Goal: Task Accomplishment & Management: Complete application form

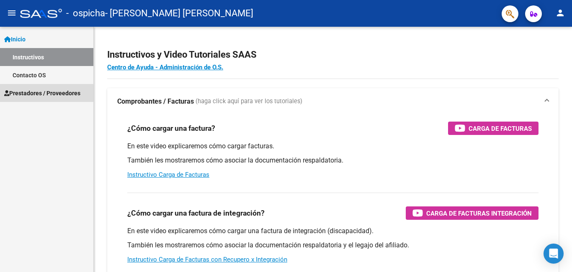
click at [30, 95] on span "Prestadores / Proveedores" at bounding box center [42, 93] width 76 height 9
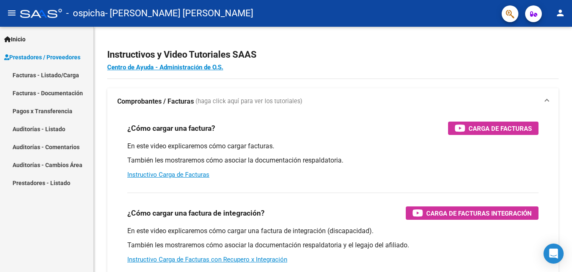
click at [45, 91] on link "Facturas - Documentación" at bounding box center [46, 93] width 93 height 18
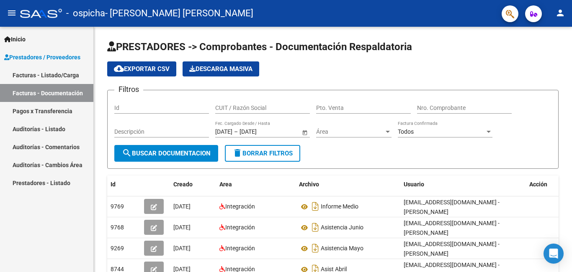
click at [40, 77] on link "Facturas - Listado/Carga" at bounding box center [46, 75] width 93 height 18
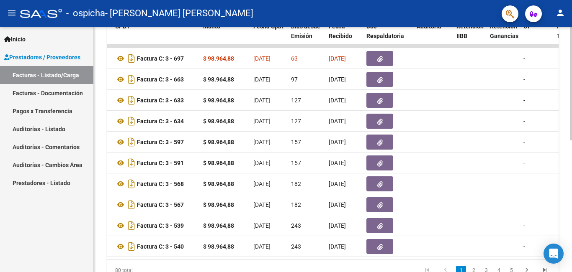
scroll to position [33, 0]
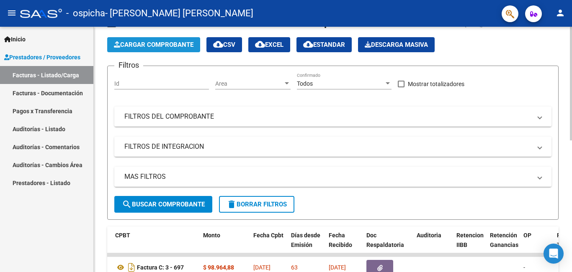
click at [159, 45] on span "Cargar Comprobante" at bounding box center [154, 45] width 80 height 8
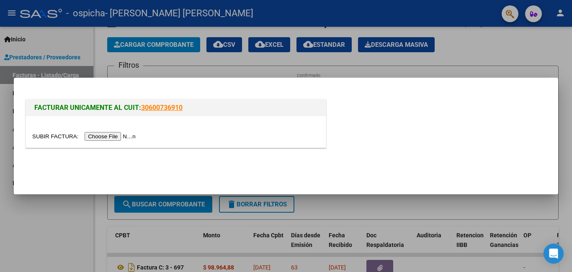
click at [109, 136] on input "file" at bounding box center [85, 136] width 106 height 9
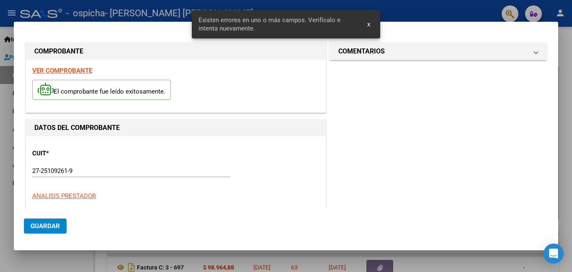
scroll to position [203, 0]
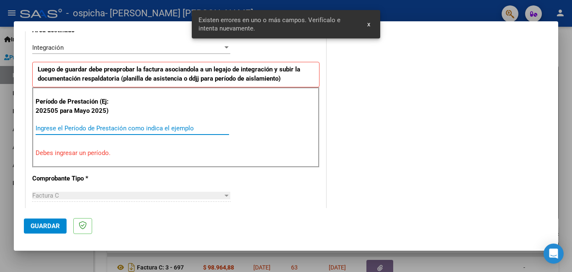
click at [141, 127] on input "Ingrese el Período de Prestación como indica el ejemplo" at bounding box center [132, 129] width 193 height 8
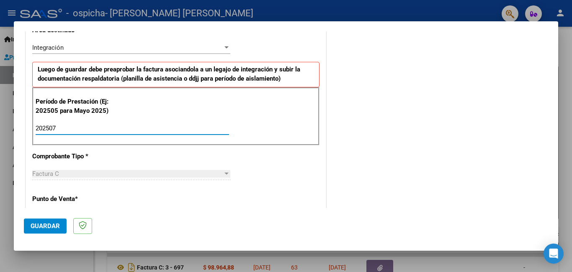
type input "202507"
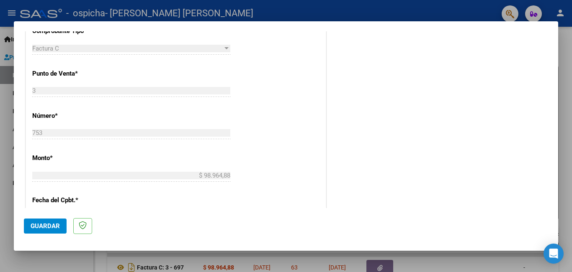
scroll to position [496, 0]
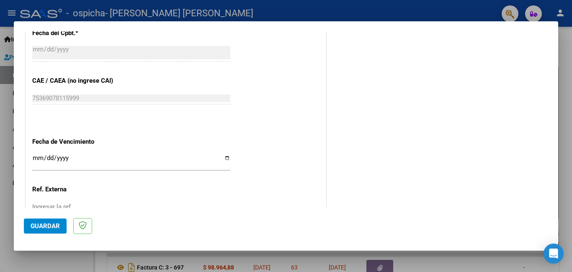
click at [36, 158] on input "Ingresar la fecha" at bounding box center [131, 161] width 198 height 13
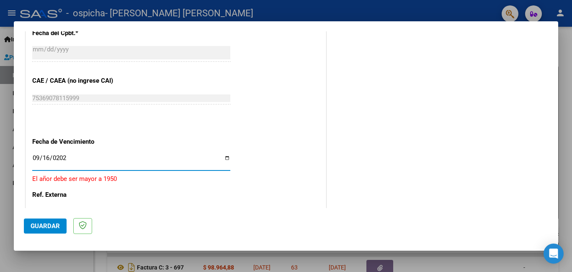
type input "[DATE]"
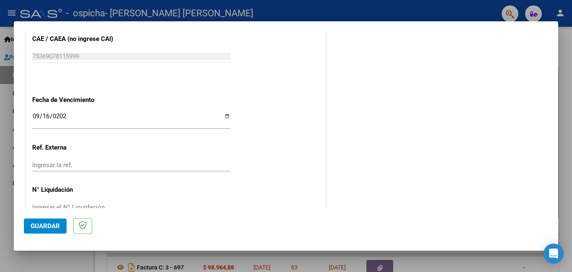
scroll to position [559, 0]
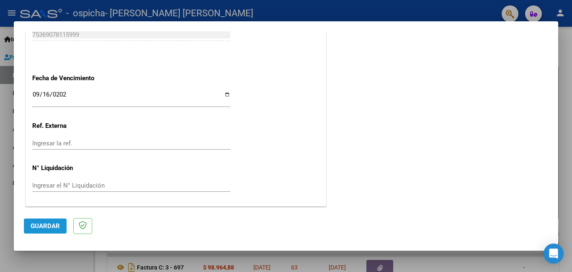
click at [46, 233] on button "Guardar" at bounding box center [45, 226] width 43 height 15
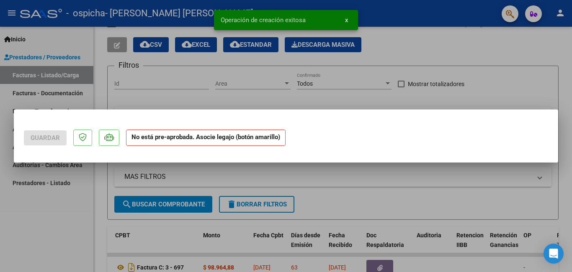
scroll to position [0, 0]
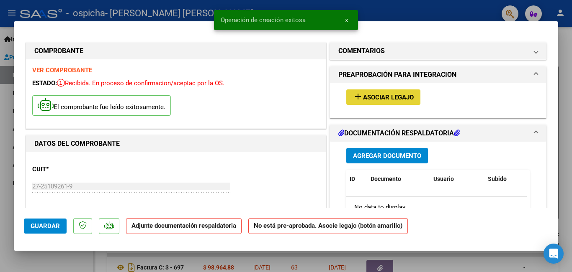
click at [385, 94] on span "Asociar Legajo" at bounding box center [388, 98] width 51 height 8
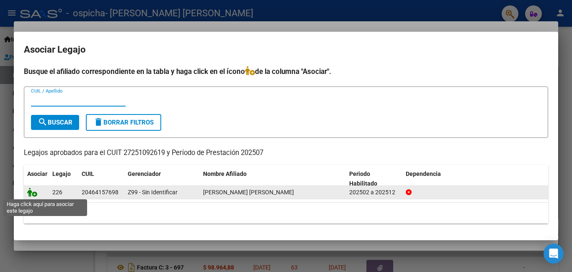
click at [33, 193] on icon at bounding box center [32, 192] width 10 height 9
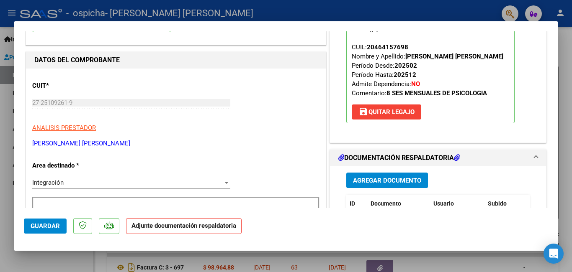
scroll to position [126, 0]
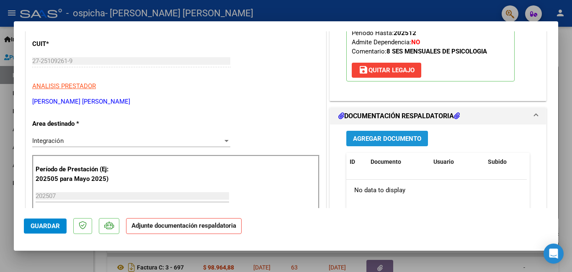
click at [376, 136] on span "Agregar Documento" at bounding box center [387, 139] width 68 height 8
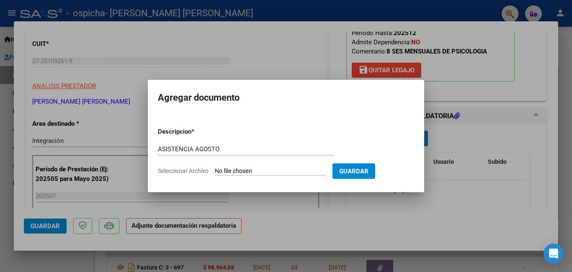
click at [276, 173] on input "Seleccionar Archivo" at bounding box center [270, 172] width 111 height 8
click at [254, 151] on input "ASISTENCIA AGOSTO" at bounding box center [246, 150] width 177 height 8
type input "ASISTENCIA [PERSON_NAME] 2025"
click at [264, 172] on input "Seleccionar Archivo" at bounding box center [270, 172] width 111 height 8
type input "C:\fakepath\ASISTENCIA [PERSON_NAME].pdf"
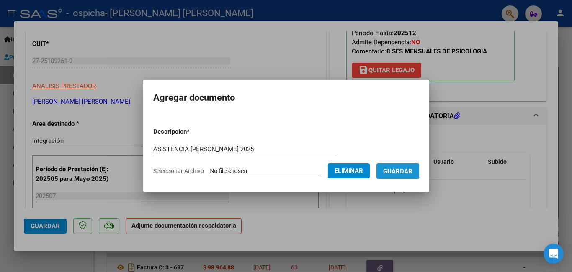
click at [400, 170] on span "Guardar" at bounding box center [397, 172] width 29 height 8
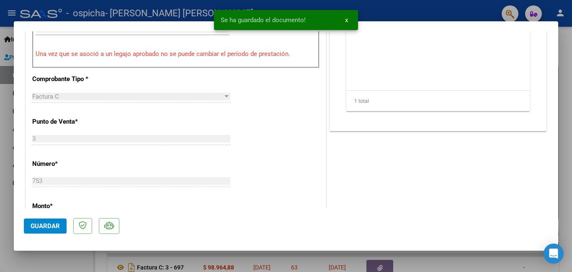
scroll to position [418, 0]
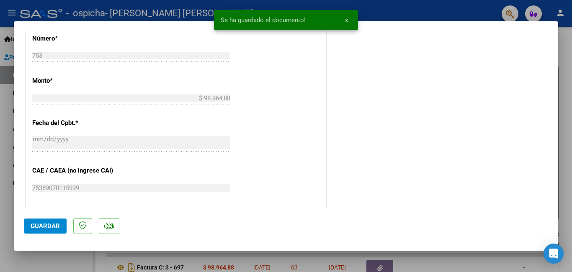
click at [40, 225] on span "Guardar" at bounding box center [45, 227] width 29 height 8
click at [425, 12] on div at bounding box center [286, 136] width 572 height 272
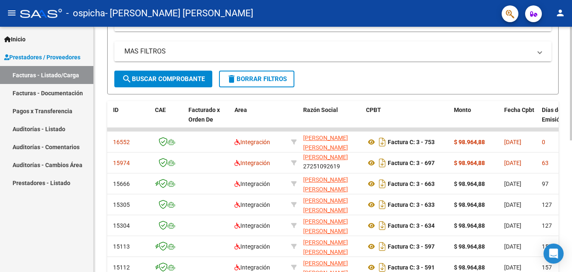
scroll to position [33, 0]
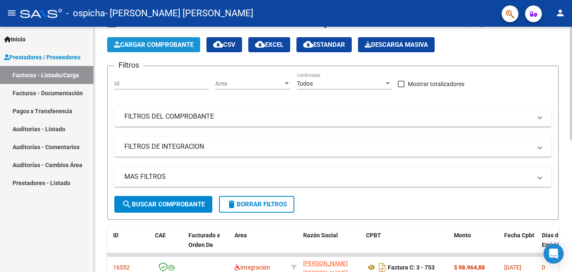
click at [150, 46] on span "Cargar Comprobante" at bounding box center [154, 45] width 80 height 8
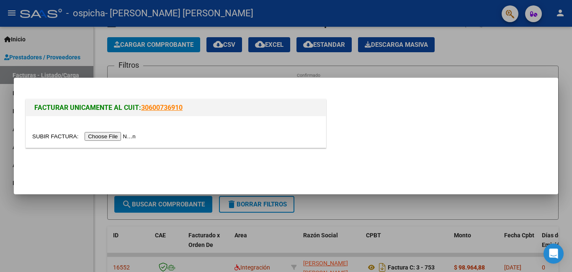
click at [99, 138] on input "file" at bounding box center [85, 136] width 106 height 9
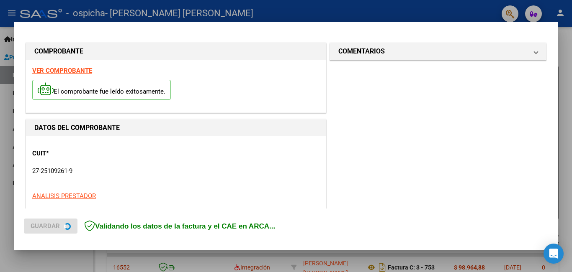
scroll to position [203, 0]
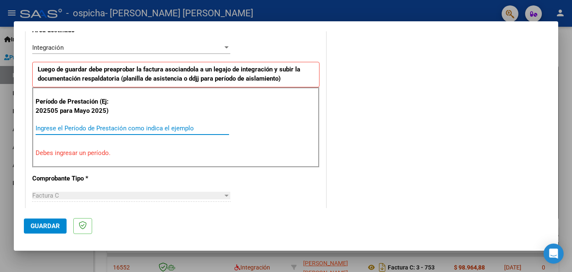
click at [133, 128] on input "Ingrese el Período de Prestación como indica el ejemplo" at bounding box center [132, 129] width 193 height 8
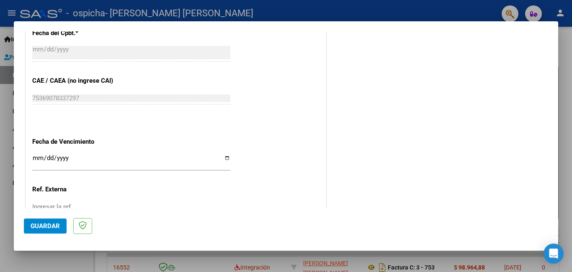
scroll to position [538, 0]
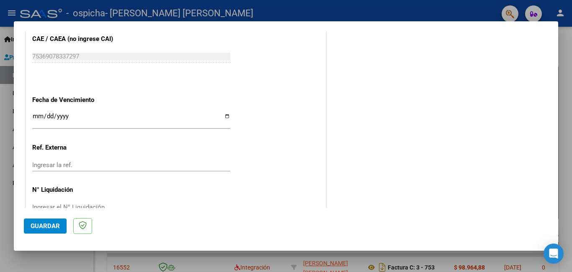
type input "202508"
click at [226, 116] on input "Ingresar la fecha" at bounding box center [131, 119] width 198 height 13
type input "[DATE]"
click at [50, 226] on span "Guardar" at bounding box center [45, 227] width 29 height 8
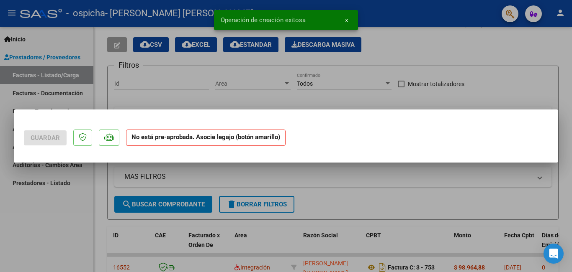
scroll to position [0, 0]
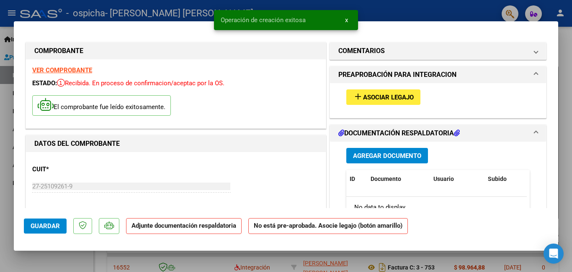
click at [355, 96] on mat-icon "add" at bounding box center [358, 97] width 10 height 10
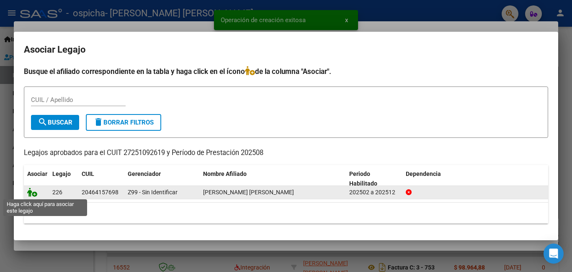
click at [34, 194] on icon at bounding box center [32, 192] width 10 height 9
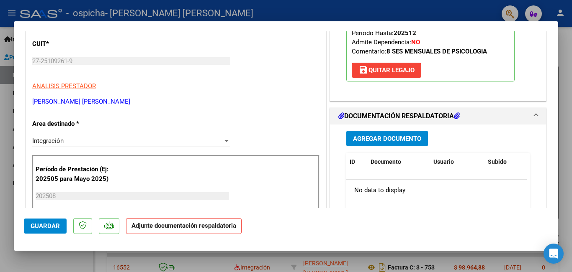
scroll to position [209, 0]
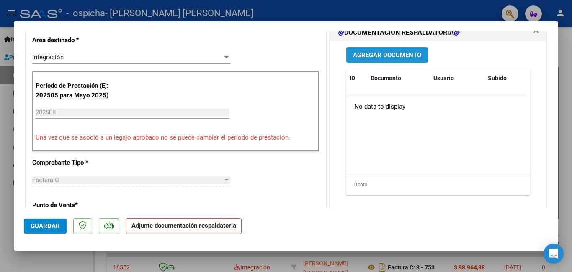
click at [371, 56] on span "Agregar Documento" at bounding box center [387, 55] width 68 height 8
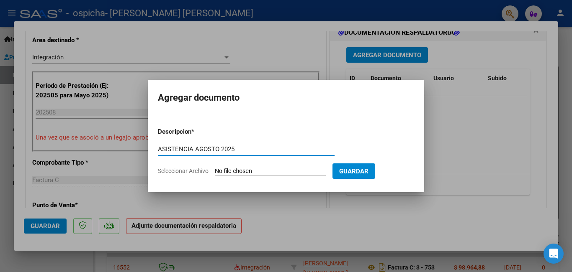
type input "ASISTENCIA AGOSTO 2025"
click at [254, 172] on input "Seleccionar Archivo" at bounding box center [270, 172] width 111 height 8
type input "C:\fakepath\ASISTENCIA AGOSTO.pdf"
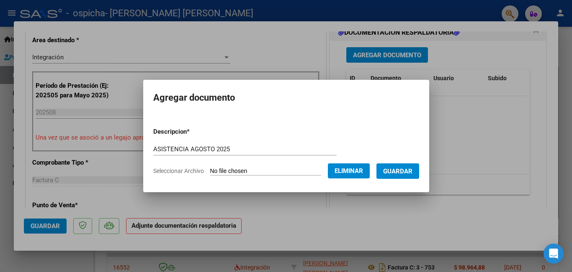
click at [406, 174] on span "Guardar" at bounding box center [397, 172] width 29 height 8
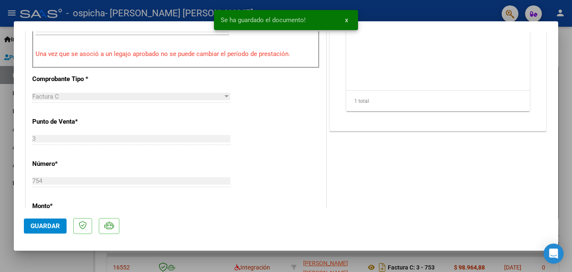
scroll to position [335, 0]
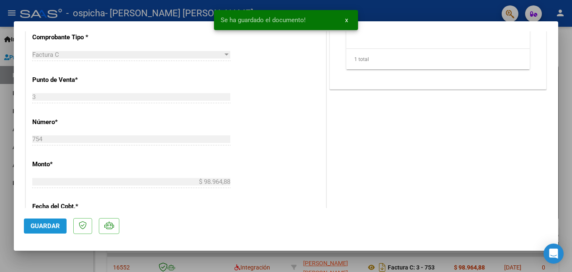
click at [43, 225] on span "Guardar" at bounding box center [45, 227] width 29 height 8
click at [414, 6] on div at bounding box center [286, 136] width 572 height 272
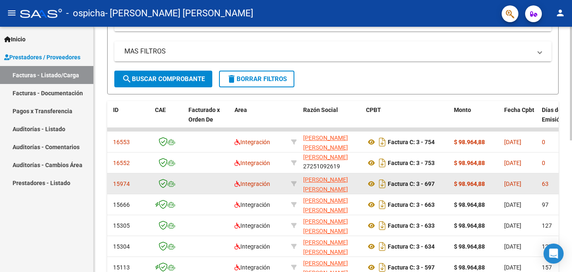
scroll to position [201, 0]
